Goal: Information Seeking & Learning: Learn about a topic

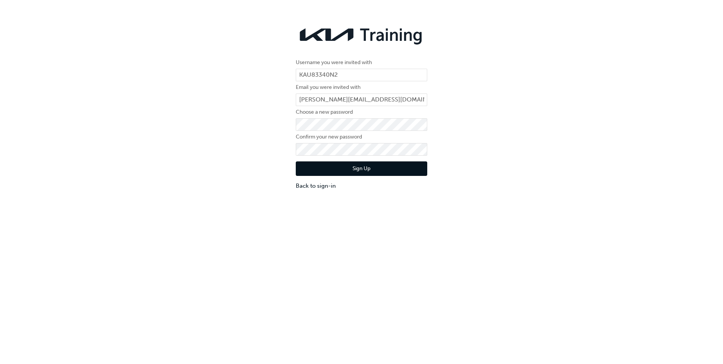
click at [360, 169] on button "Sign Up" at bounding box center [362, 168] width 132 height 14
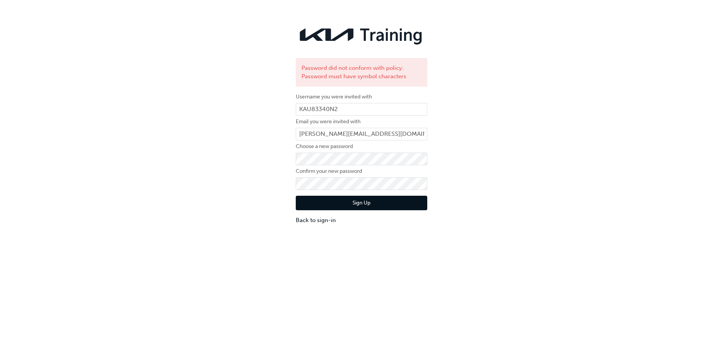
click at [354, 205] on button "Sign Up" at bounding box center [362, 203] width 132 height 14
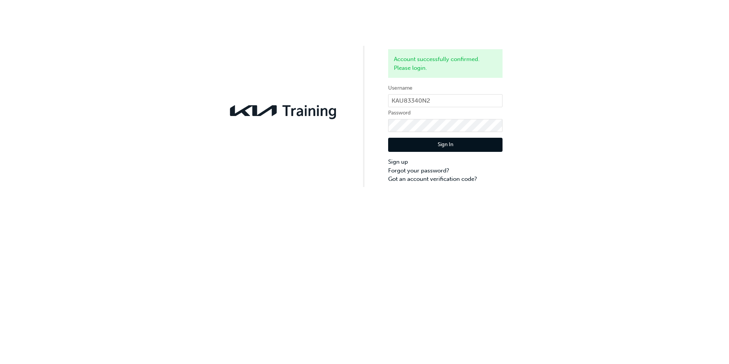
click at [409, 143] on button "Sign In" at bounding box center [445, 145] width 114 height 14
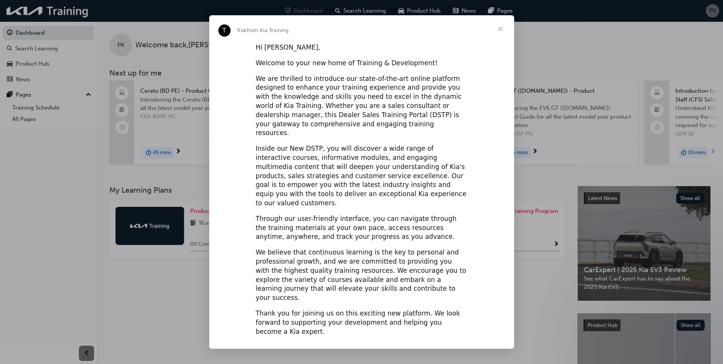
click at [500, 31] on span "Close" at bounding box center [500, 28] width 27 height 27
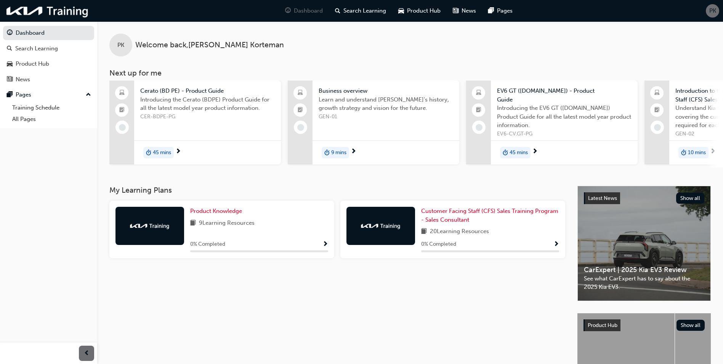
click at [157, 233] on div at bounding box center [150, 226] width 69 height 38
click at [213, 214] on span "Product Knowledge" at bounding box center [216, 210] width 52 height 7
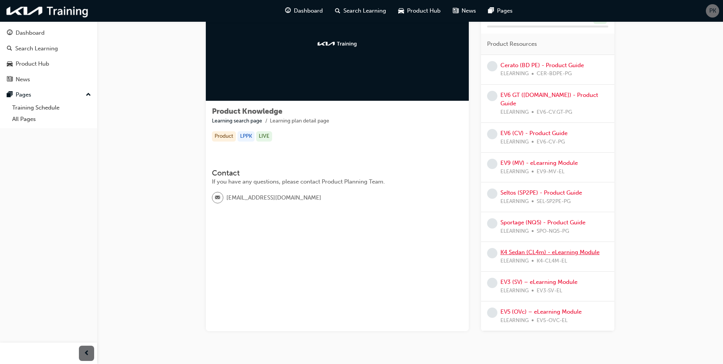
scroll to position [68, 0]
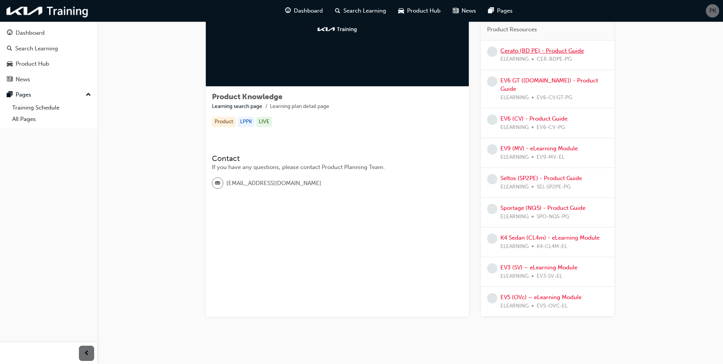
click at [569, 52] on link "Cerato (BD PE) - Product Guide" at bounding box center [543, 50] width 84 height 7
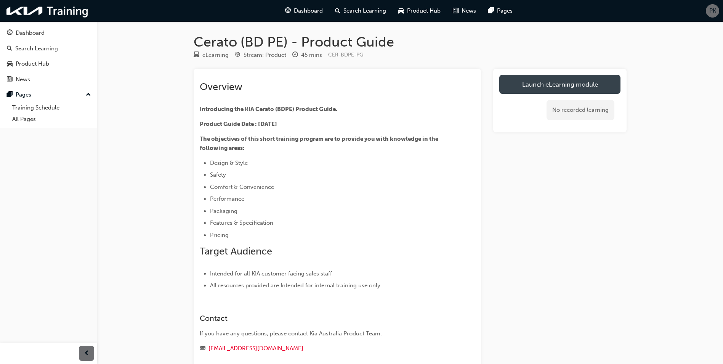
click at [567, 82] on link "Launch eLearning module" at bounding box center [560, 84] width 121 height 19
